Goal: Information Seeking & Learning: Learn about a topic

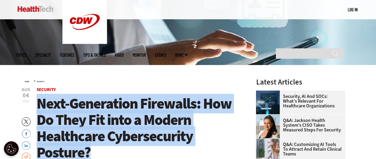
drag, startPoint x: 92, startPoint y: 152, endPoint x: 39, endPoint y: 105, distance: 70.8
click at [39, 105] on h1 "Next-Generation Firewalls: How Do They Fit into a Modern Healthcare Cybersecuri…" at bounding box center [139, 128] width 204 height 65
copy span "Next-Generation Firewalls: How Do They Fit into a Modern Healthcare Cybersecuri…"
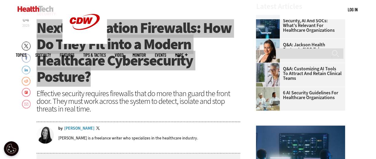
scroll to position [208, 0]
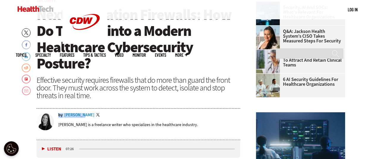
drag, startPoint x: 64, startPoint y: 112, endPoint x: 80, endPoint y: 114, distance: 16.4
click at [80, 114] on div "by [PERSON_NAME] Twitter [PERSON_NAME] is a freelance writer who specializes in…" at bounding box center [139, 125] width 204 height 30
click at [83, 104] on header "[DATE] Twitter Facebook LinkedIn Reddit Flipboard Email Security Next-Generatio…" at bounding box center [139, 69] width 204 height 141
click at [85, 114] on div "by [PERSON_NAME] Twitter" at bounding box center [149, 115] width 182 height 5
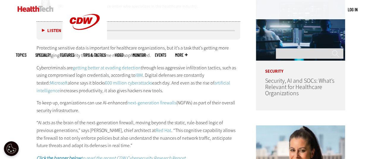
scroll to position [327, 0]
click at [54, 77] on p "Cybercriminals are getting better at evading detection through less aggressive …" at bounding box center [139, 79] width 204 height 30
click at [171, 83] on p "Cybercriminals are getting better at evading detection through less aggressive …" at bounding box center [139, 79] width 204 height 30
click at [180, 54] on p "Protecting sensitive data is important for healthcare organizations, but it’s a…" at bounding box center [139, 51] width 204 height 15
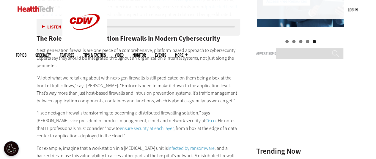
scroll to position [683, 0]
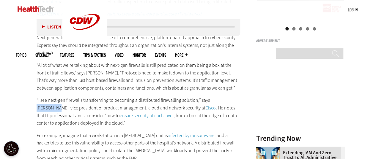
drag, startPoint x: 208, startPoint y: 100, endPoint x: 226, endPoint y: 99, distance: 18.1
click at [226, 99] on p "“I see next-gen firewalls transforming to becoming a distributed firewalling so…" at bounding box center [139, 111] width 204 height 30
copy p "[PERSON_NAME]"
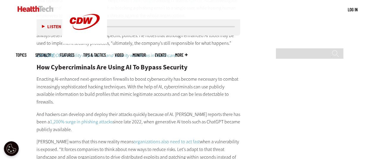
scroll to position [980, 0]
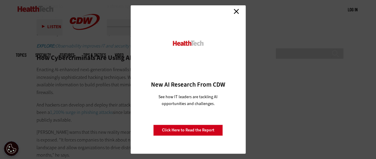
click at [236, 13] on link "Close" at bounding box center [236, 11] width 9 height 9
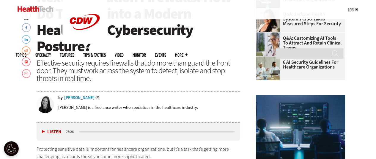
scroll to position [238, 0]
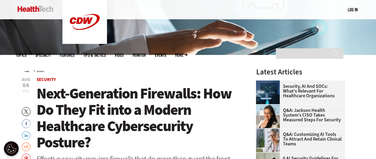
scroll to position [178, 0]
